Goal: Information Seeking & Learning: Learn about a topic

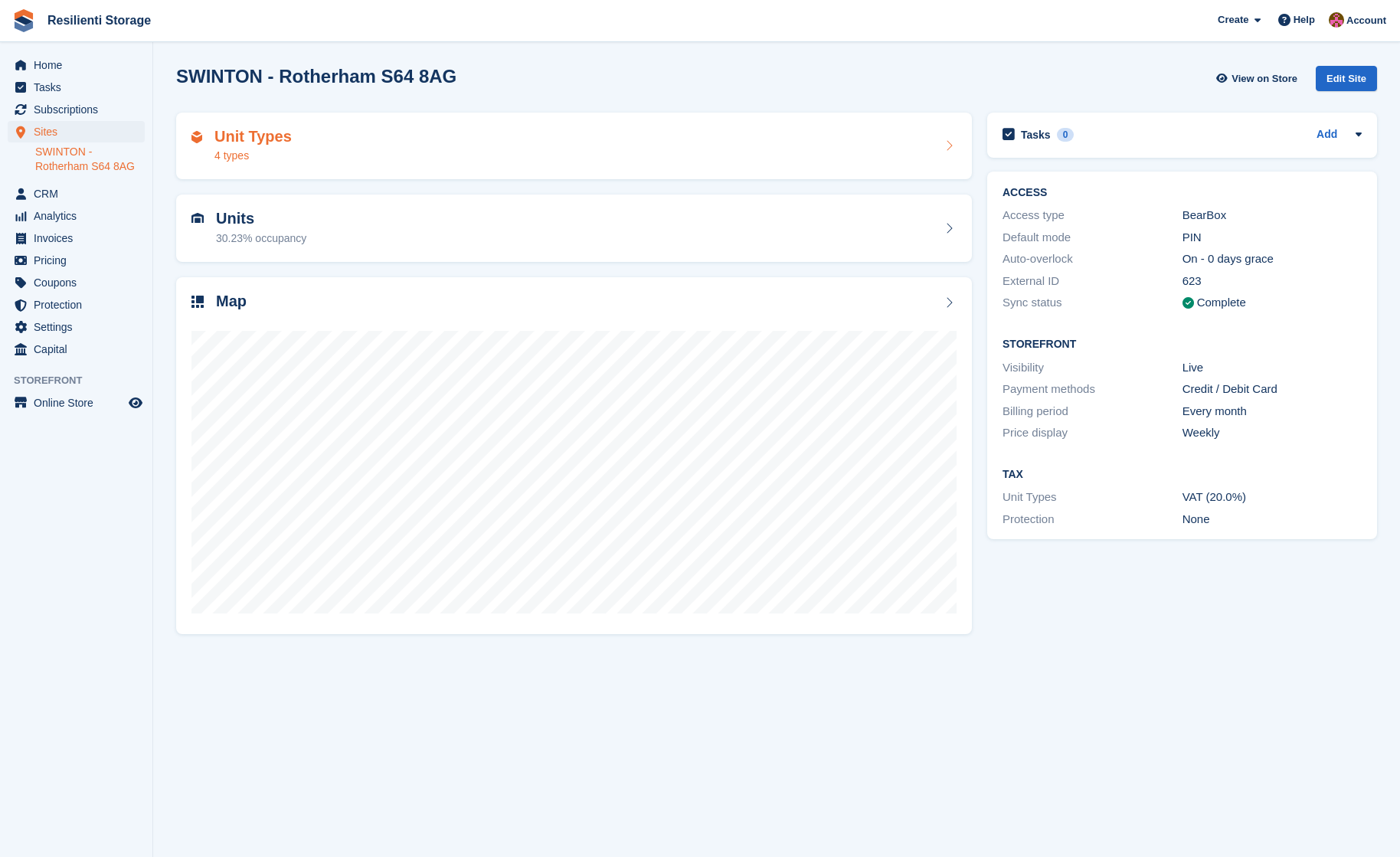
click at [225, 147] on div "Unit Types 4 types" at bounding box center [253, 147] width 77 height 37
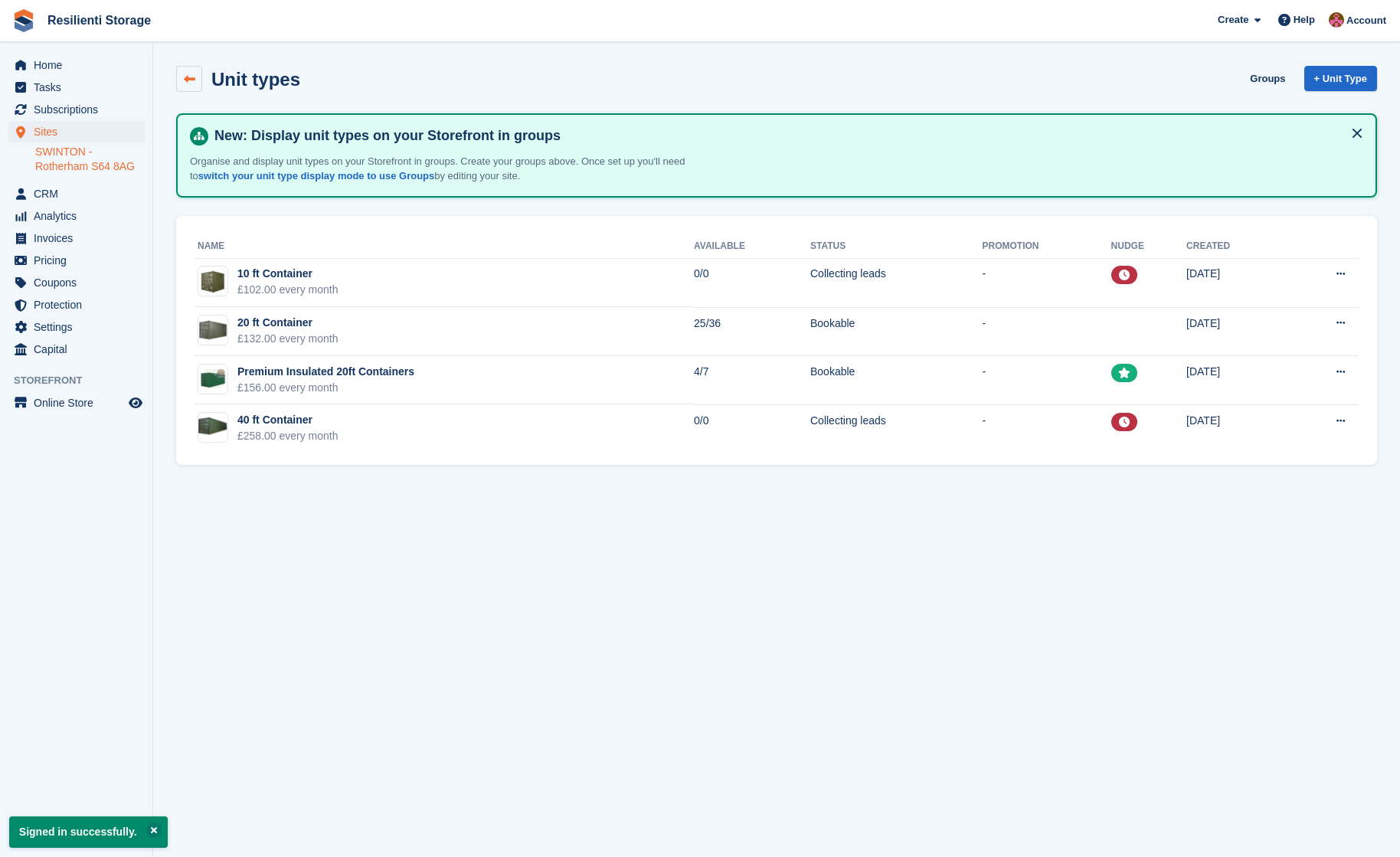
click at [183, 77] on link at bounding box center [189, 79] width 26 height 26
